Goal: Task Accomplishment & Management: Use online tool/utility

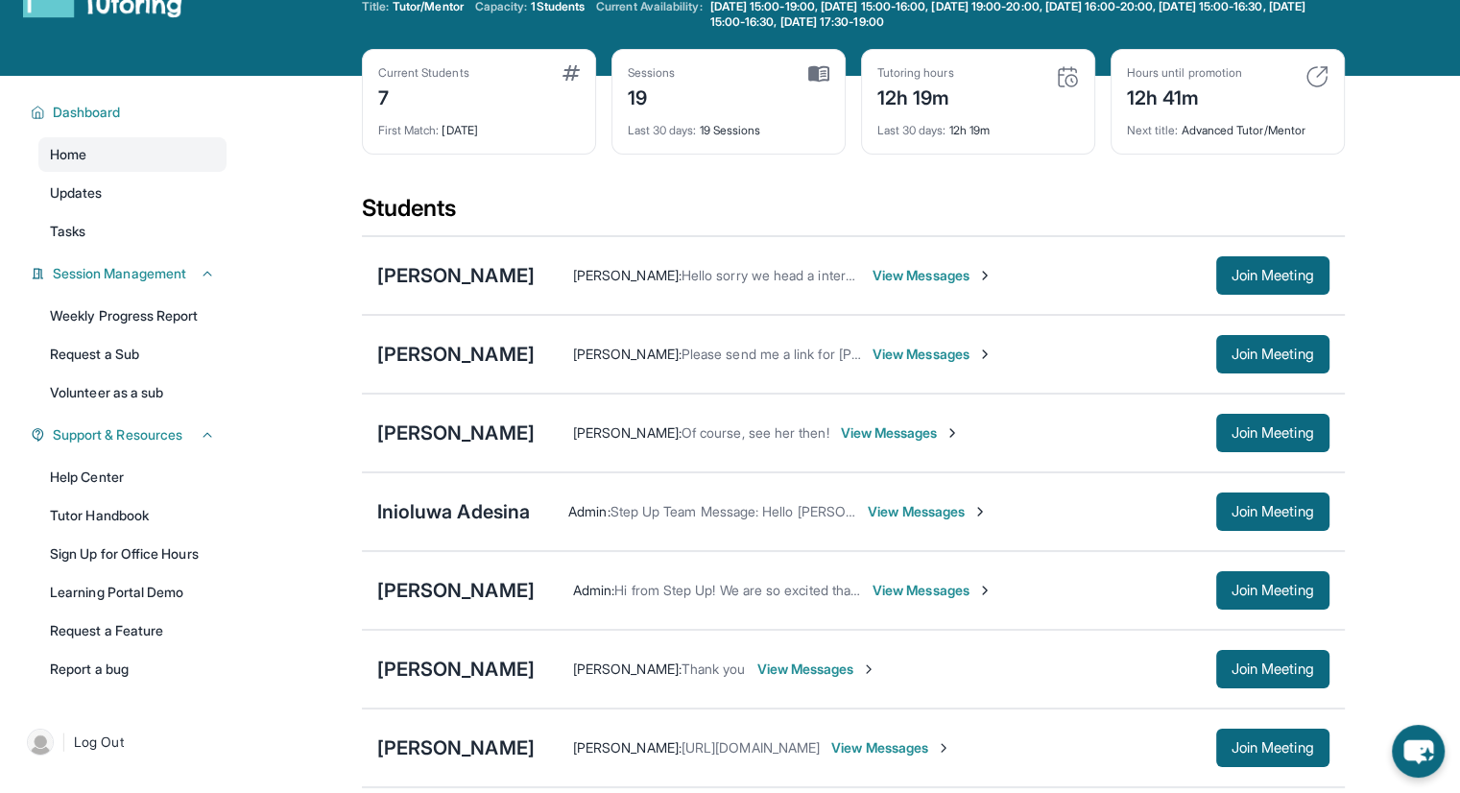
scroll to position [96, 0]
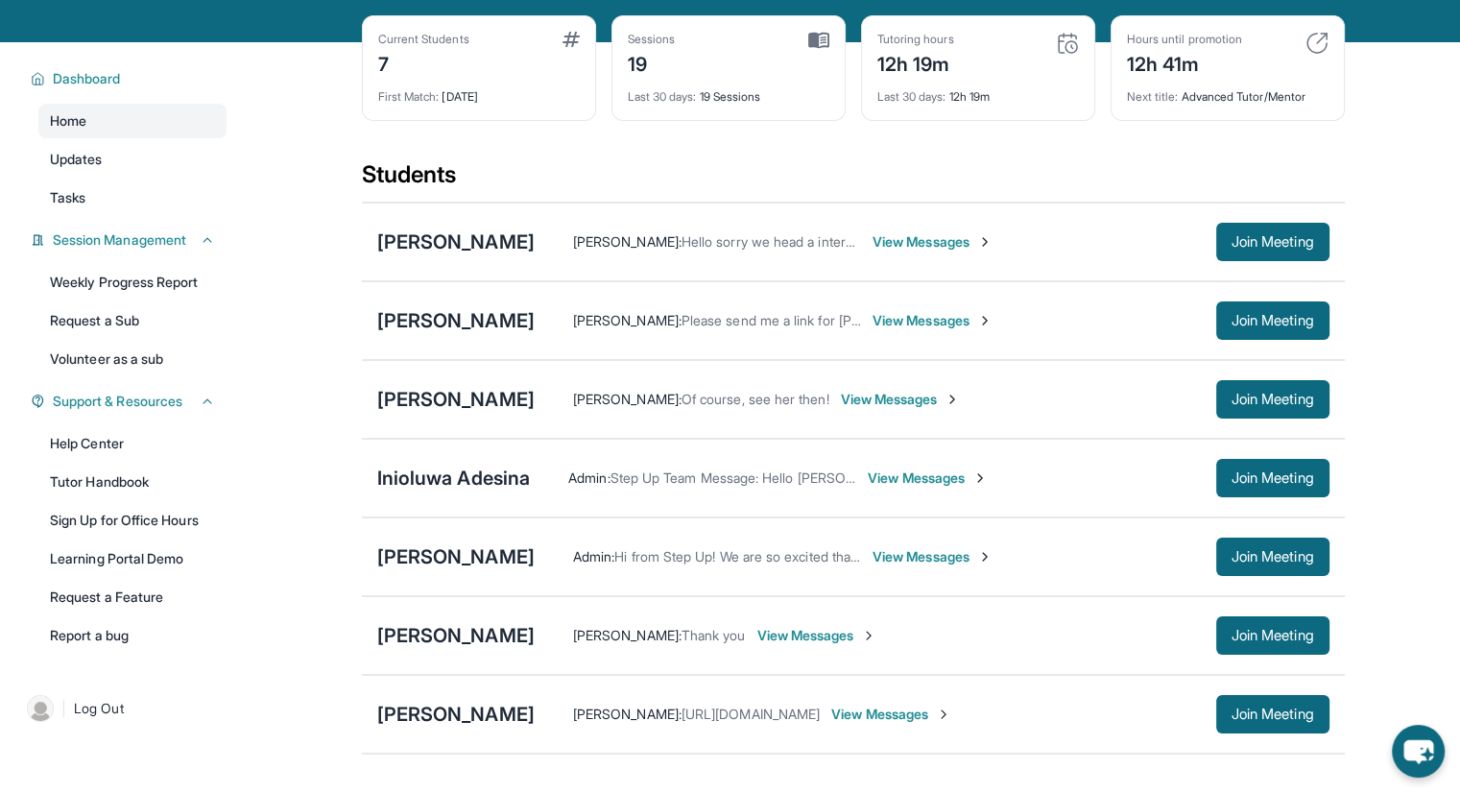
click at [1232, 323] on span "Join Meeting" at bounding box center [1273, 321] width 83 height 12
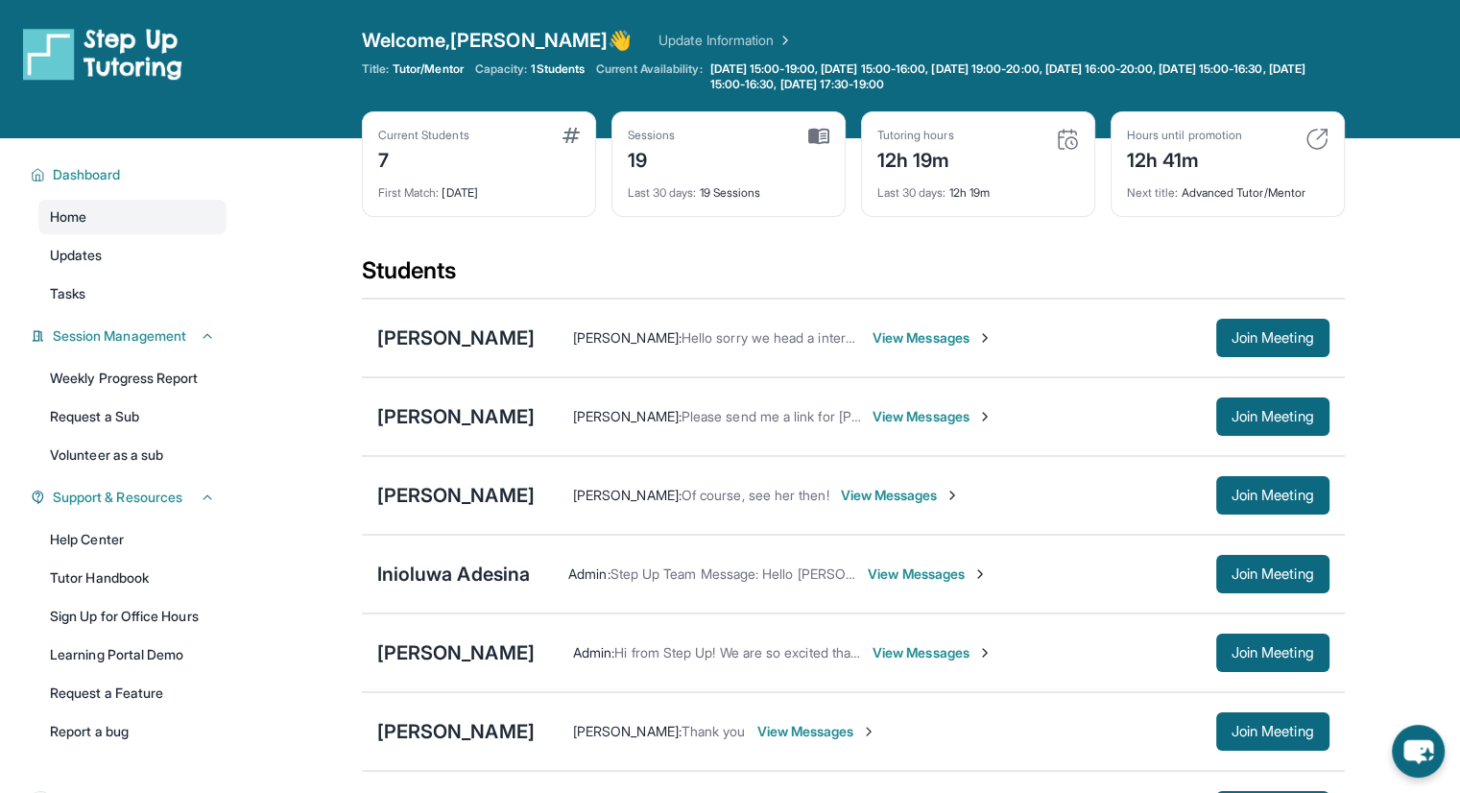
click at [1302, 416] on span "Join Meeting" at bounding box center [1273, 417] width 83 height 12
click at [464, 418] on div "[PERSON_NAME]" at bounding box center [455, 416] width 157 height 27
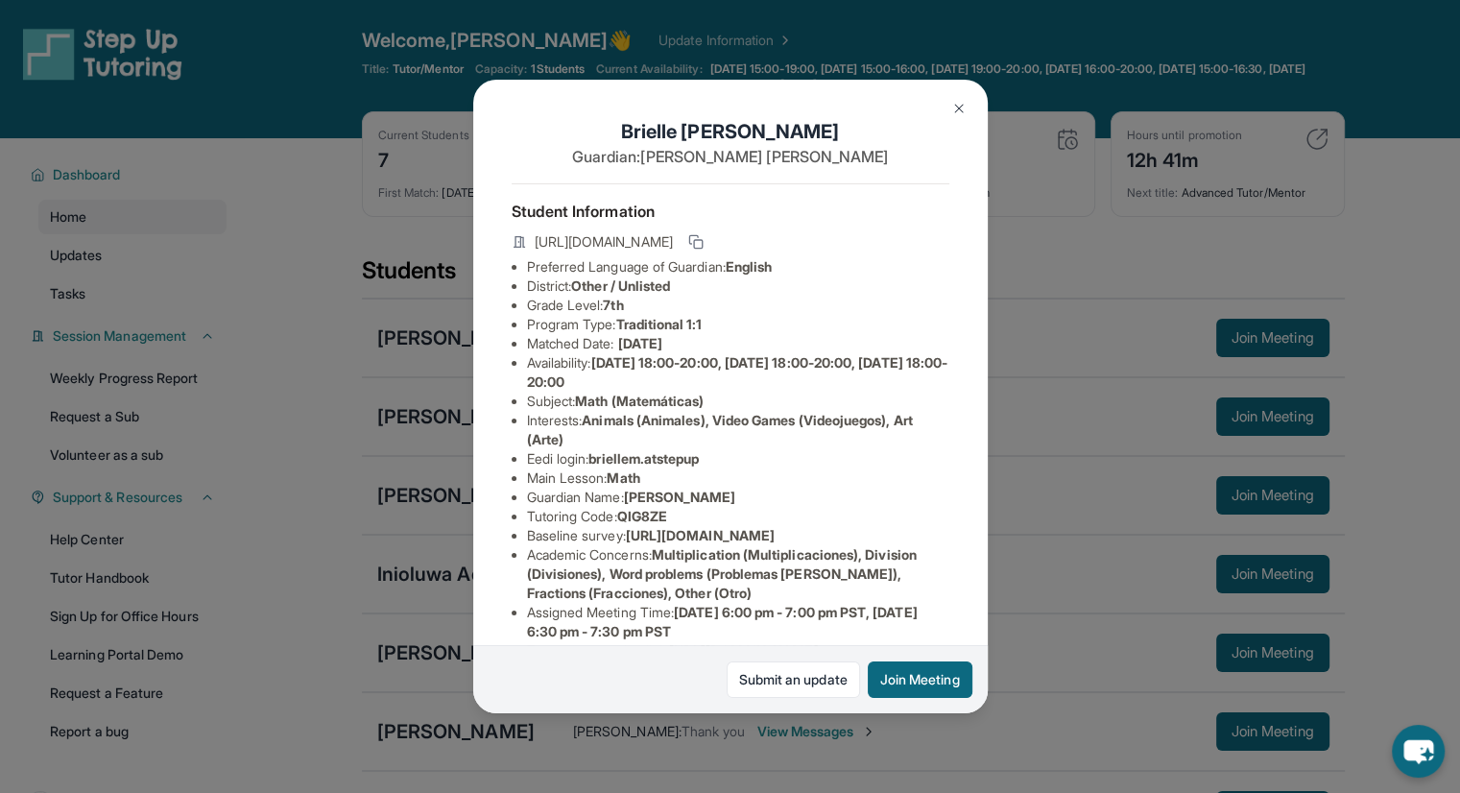
click at [703, 247] on rect at bounding box center [698, 244] width 9 height 9
click at [963, 108] on img at bounding box center [958, 108] width 15 height 15
